Goal: Task Accomplishment & Management: Manage account settings

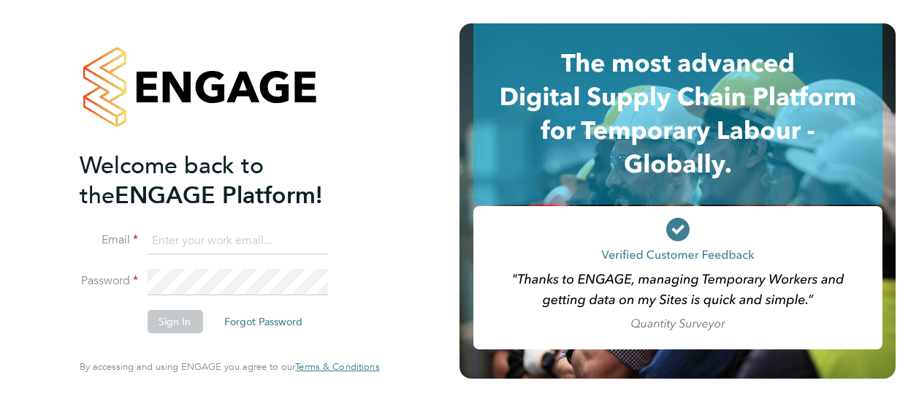
type input "James.Archer@vistry.co.uk"
click at [412, 296] on div "Welcome back to the ENGAGE Platform! Email James.Archer@vistry.co.uk Password S…" at bounding box center [230, 201] width 460 height 402
click at [180, 331] on button "Sign In" at bounding box center [175, 321] width 56 height 23
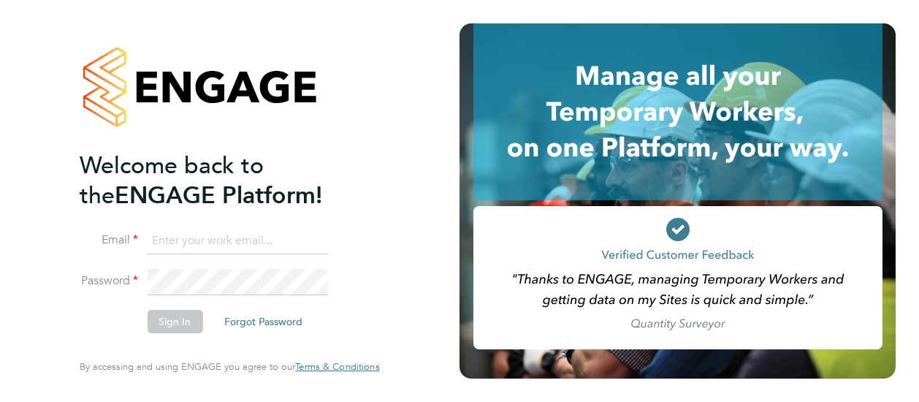
type input "[PERSON_NAME][EMAIL_ADDRESS][PERSON_NAME][DOMAIN_NAME]"
click at [387, 240] on div "Welcome back to the ENGAGE Platform! Email James.Archer@vistry.co.uk Password S…" at bounding box center [229, 201] width 358 height 402
click at [179, 324] on button "Sign In" at bounding box center [175, 321] width 56 height 23
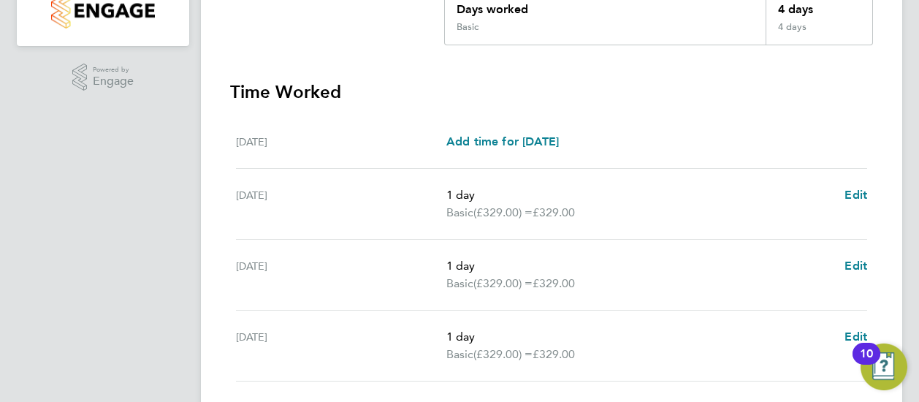
scroll to position [352, 0]
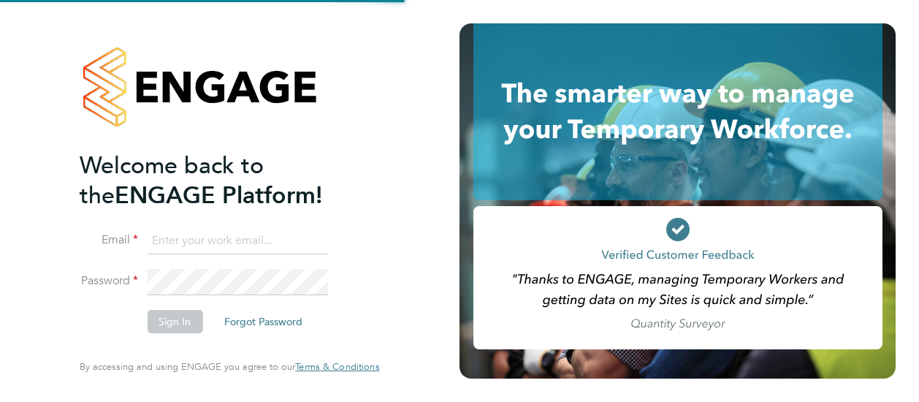
type input "[PERSON_NAME][EMAIL_ADDRESS][PERSON_NAME][DOMAIN_NAME]"
click at [427, 215] on div "Welcome back to the ENGAGE Platform! Email [PERSON_NAME][EMAIL_ADDRESS][PERSON_…" at bounding box center [230, 201] width 460 height 402
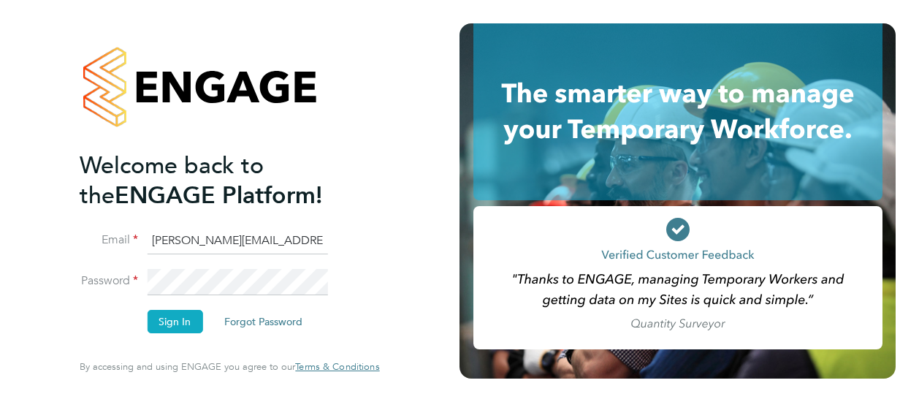
click at [178, 316] on button "Sign In" at bounding box center [175, 321] width 56 height 23
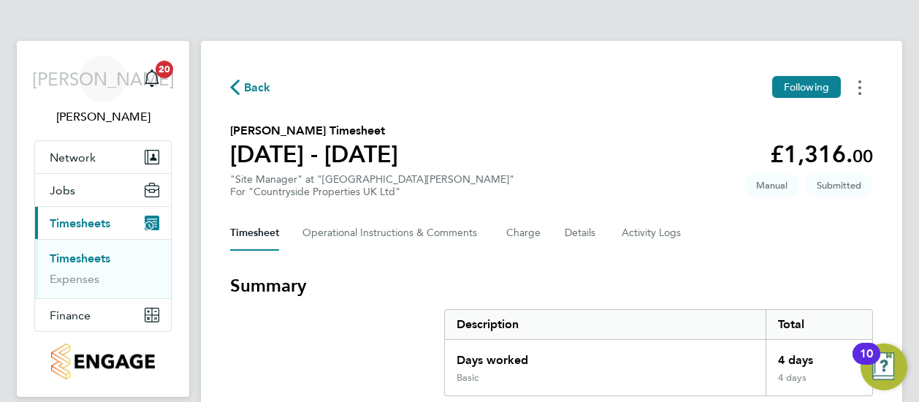
click at [858, 80] on button "Timesheets Menu" at bounding box center [860, 87] width 26 height 23
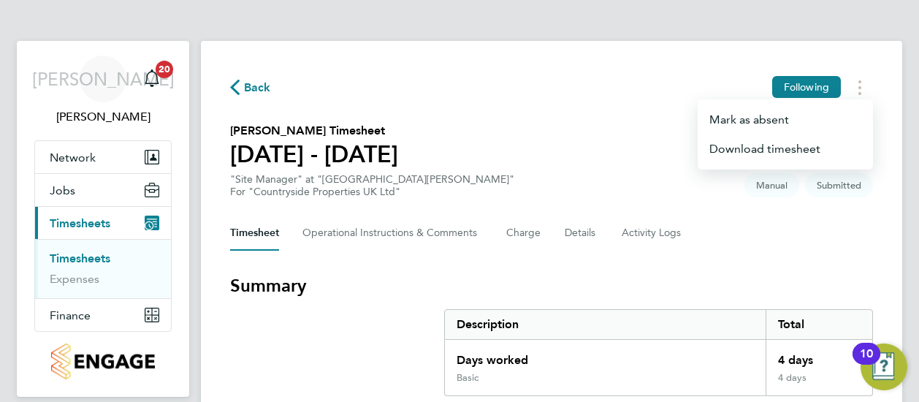
click at [605, 143] on section "[PERSON_NAME] Timesheet [DATE] - [DATE] £1,316. 00 "Site Manager" at "[GEOGRAPH…" at bounding box center [551, 160] width 643 height 76
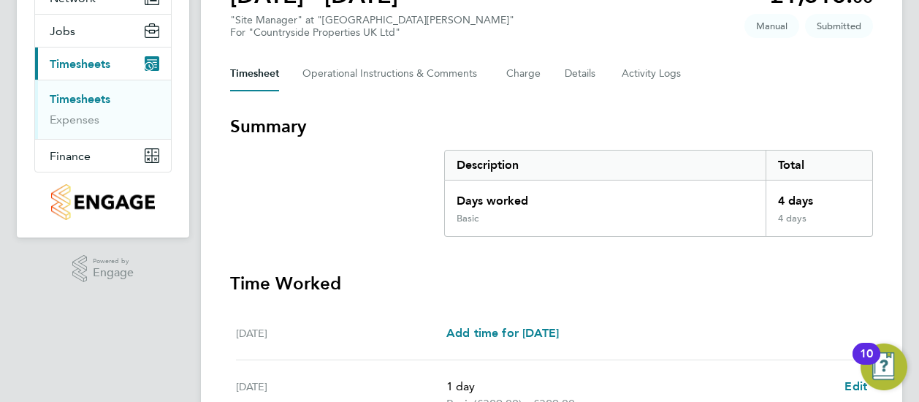
scroll to position [160, 0]
click at [522, 69] on button "Charge" at bounding box center [523, 73] width 35 height 35
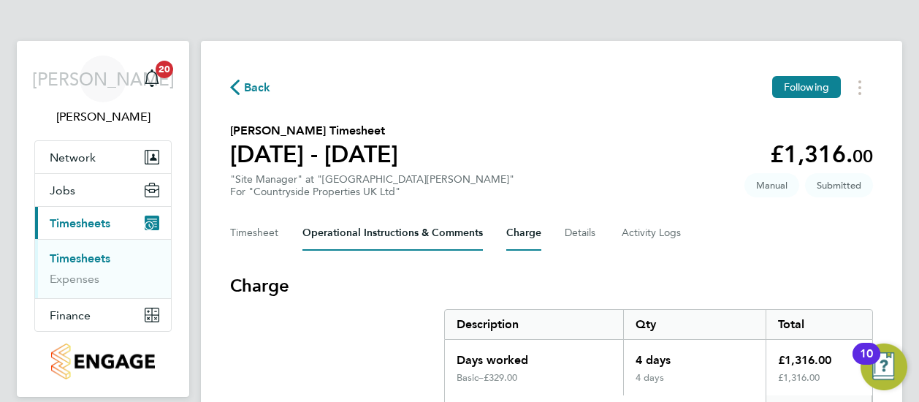
click at [390, 240] on Comments-tab "Operational Instructions & Comments" at bounding box center [393, 233] width 181 height 35
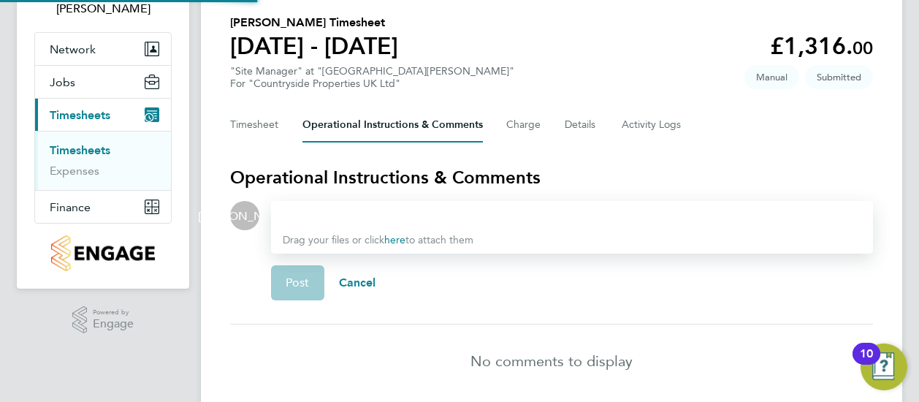
scroll to position [162, 0]
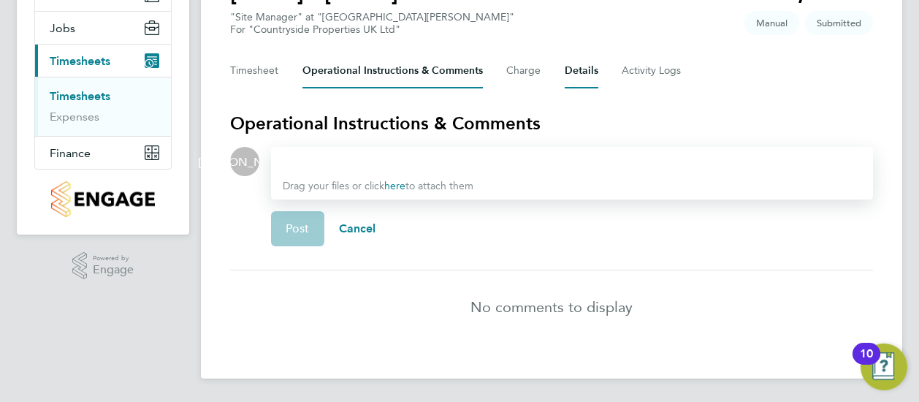
click at [577, 74] on button "Details" at bounding box center [582, 70] width 34 height 35
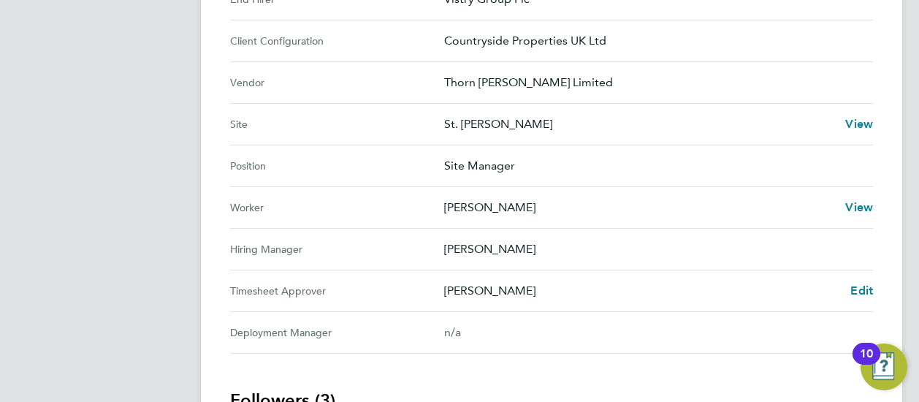
scroll to position [525, 0]
click at [859, 292] on span "Edit" at bounding box center [862, 291] width 23 height 14
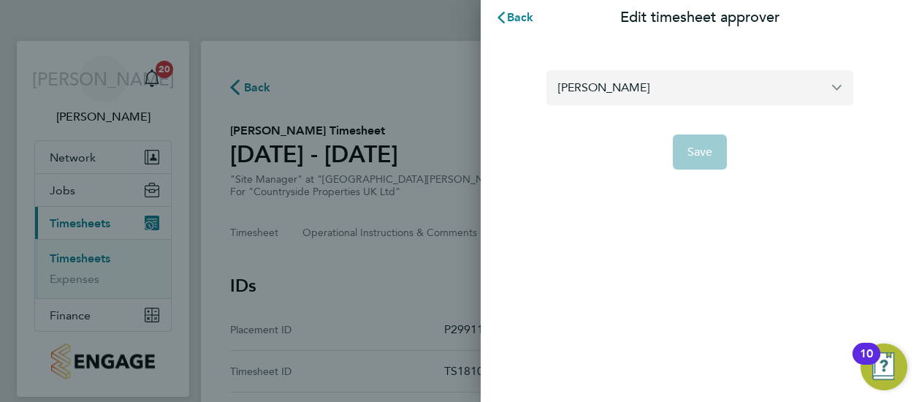
click at [691, 93] on input "James Archer" at bounding box center [700, 87] width 307 height 34
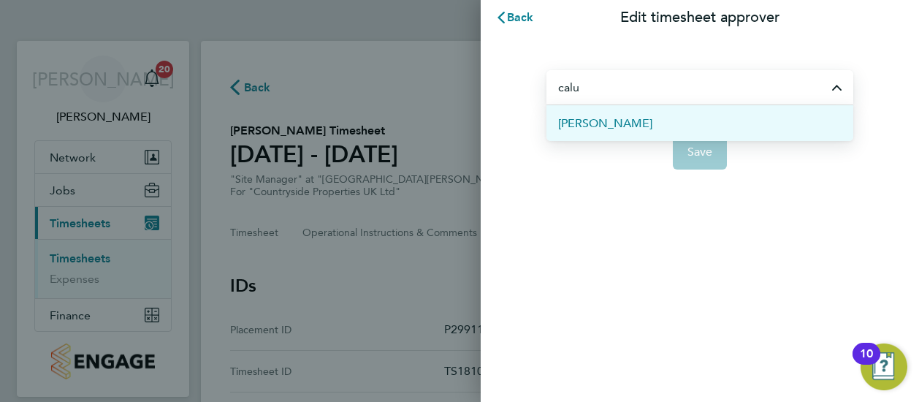
click at [616, 122] on span "Calum Madden" at bounding box center [605, 124] width 94 height 18
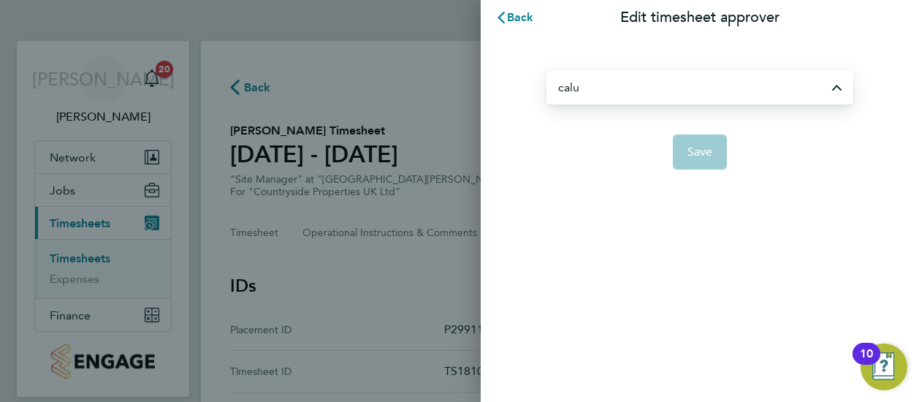
type input "Calum Madden"
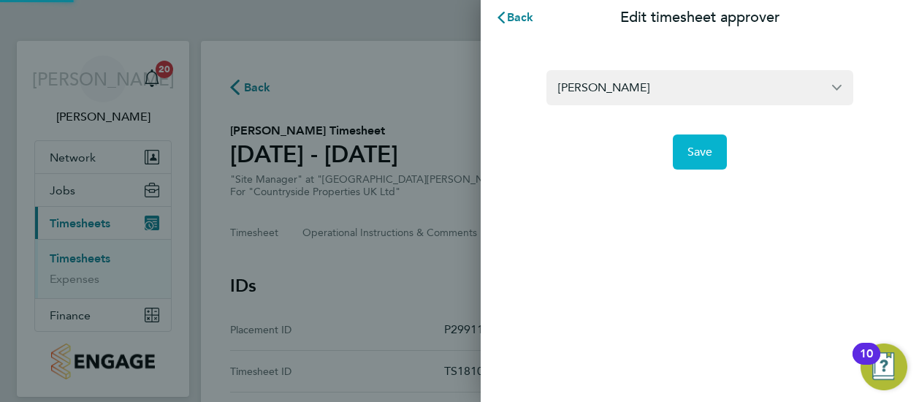
click at [707, 140] on button "Save" at bounding box center [700, 151] width 55 height 35
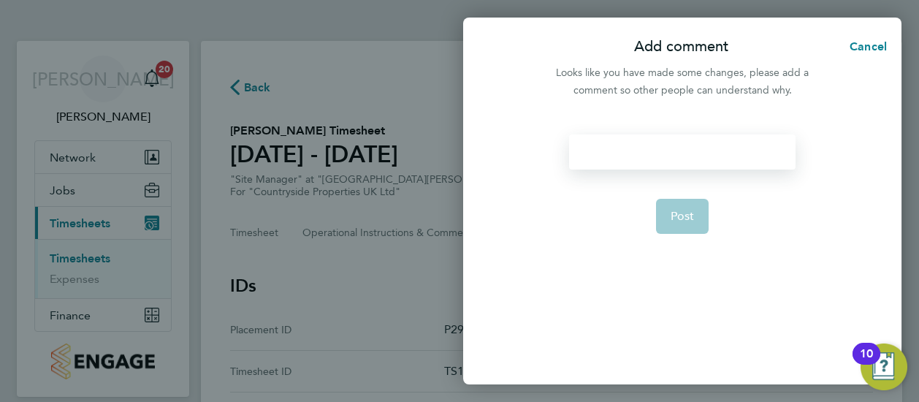
click at [684, 156] on div at bounding box center [682, 151] width 226 height 35
click at [687, 215] on span "Post" at bounding box center [683, 216] width 24 height 15
